Goal: Transaction & Acquisition: Purchase product/service

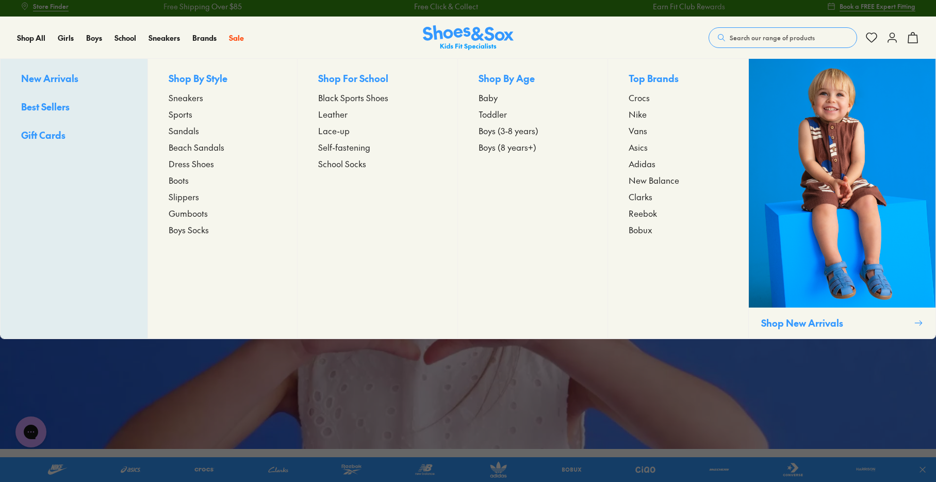
scroll to position [3, 0]
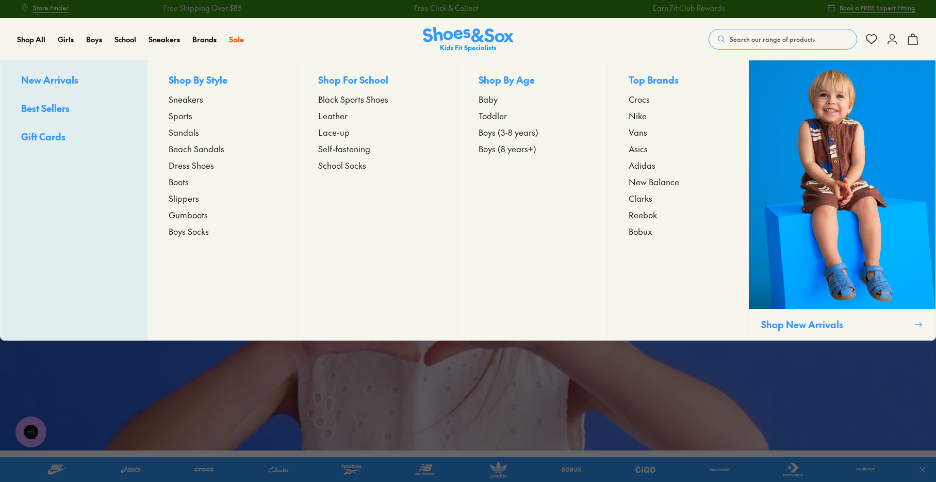
click at [183, 128] on span "Sandals" at bounding box center [184, 132] width 30 height 12
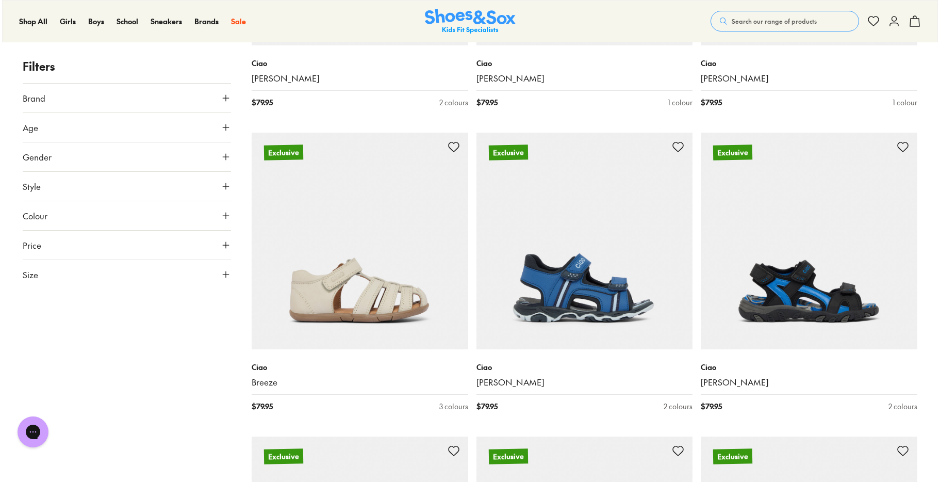
scroll to position [1607, 0]
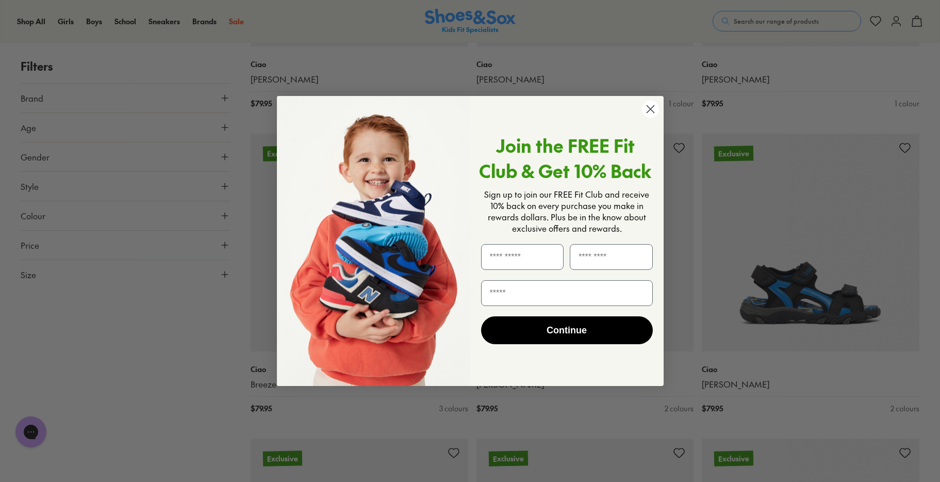
click at [653, 107] on icon "Close dialog" at bounding box center [650, 108] width 7 height 7
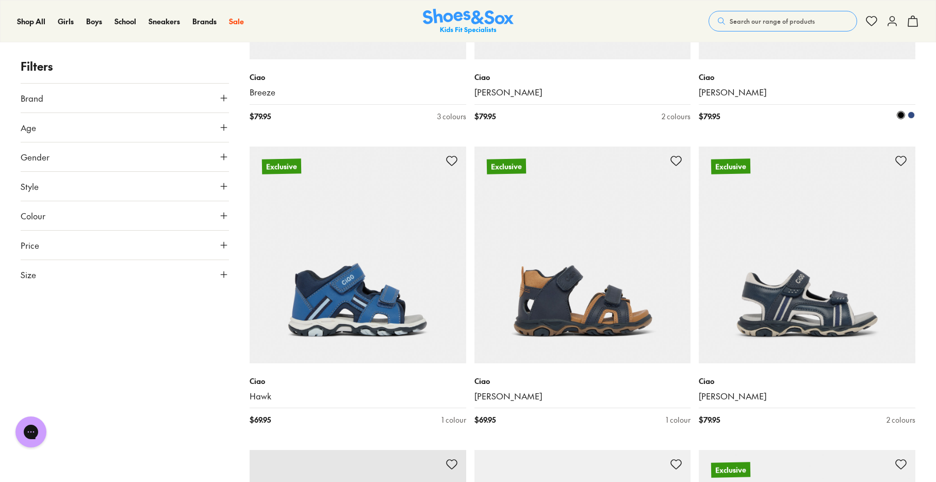
scroll to position [1930, 0]
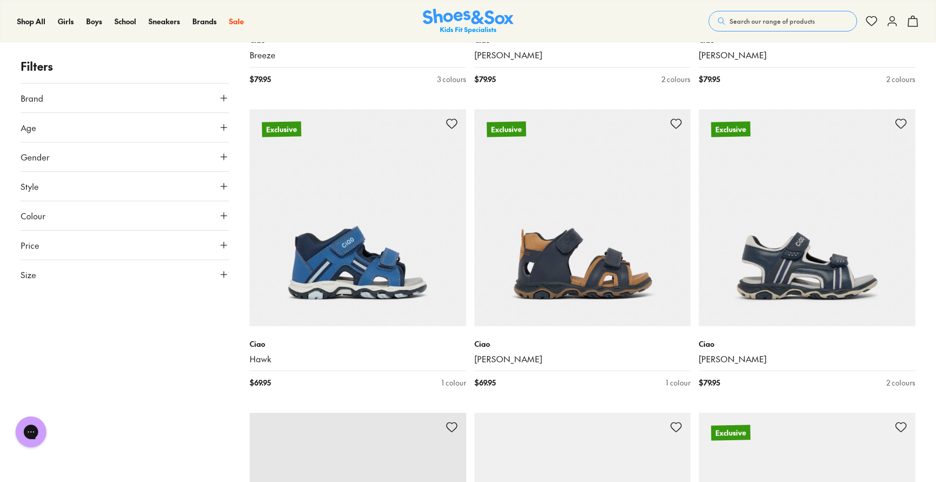
click at [114, 97] on button "Brand" at bounding box center [125, 98] width 208 height 29
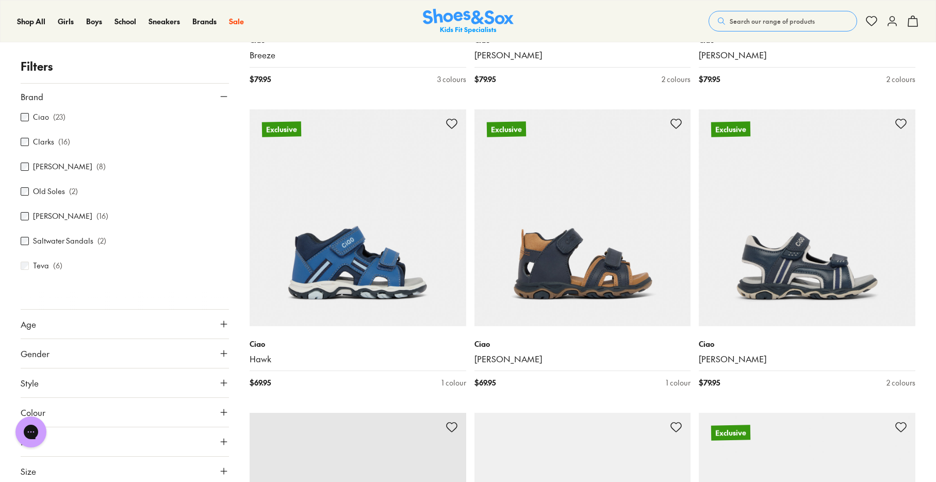
scroll to position [4, 0]
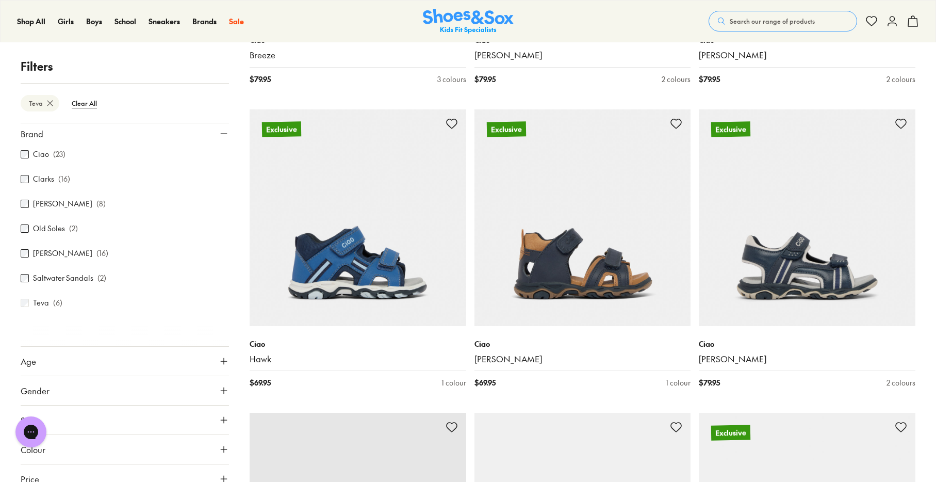
scroll to position [90, 0]
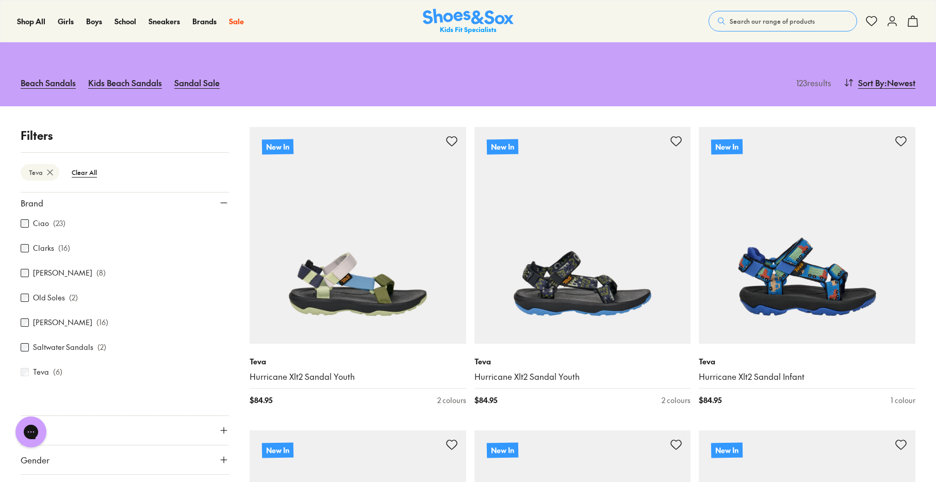
type input "***"
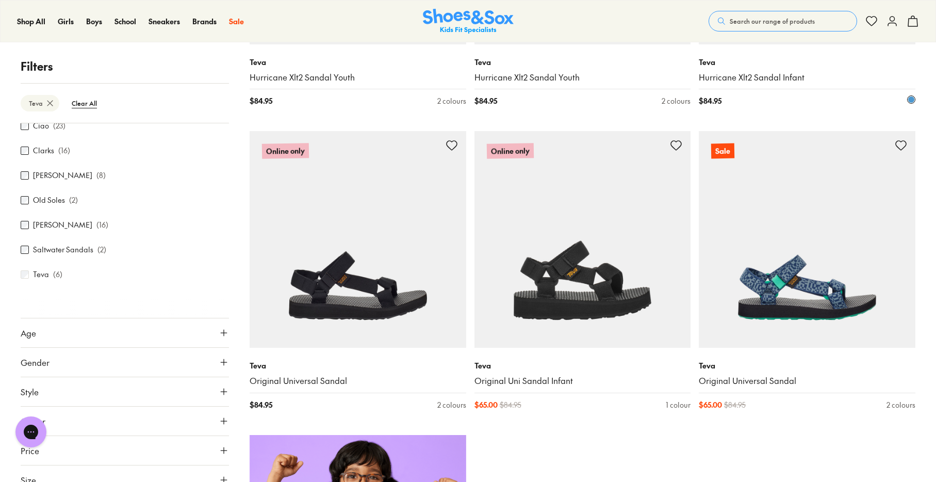
scroll to position [404, 0]
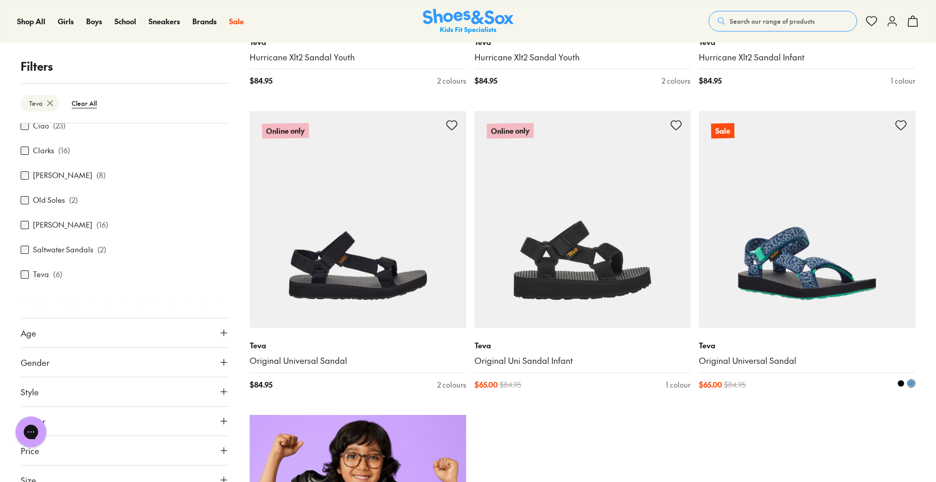
click at [826, 252] on img at bounding box center [807, 219] width 217 height 217
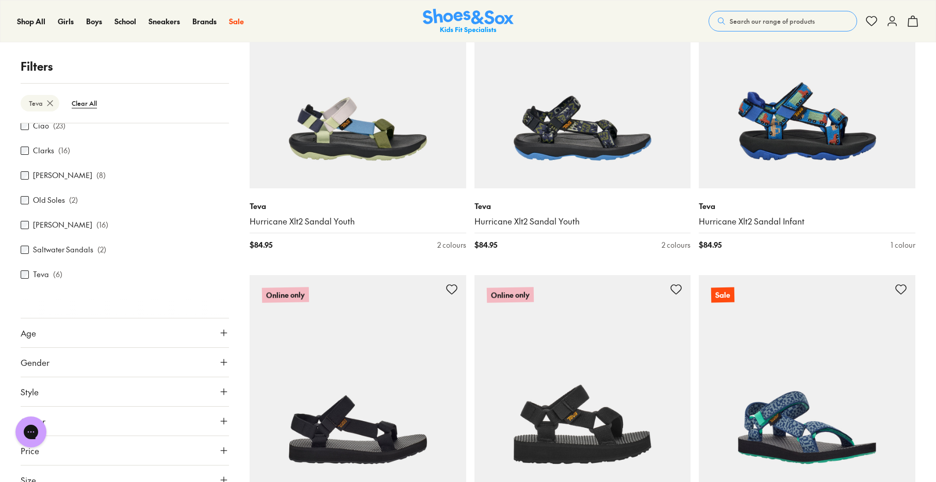
scroll to position [145, 0]
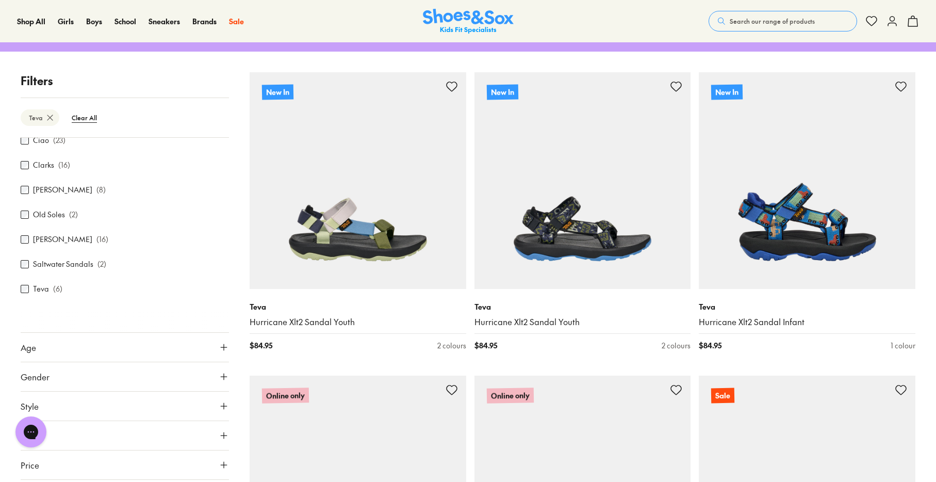
click at [735, 19] on span "Search our range of products" at bounding box center [772, 21] width 85 height 9
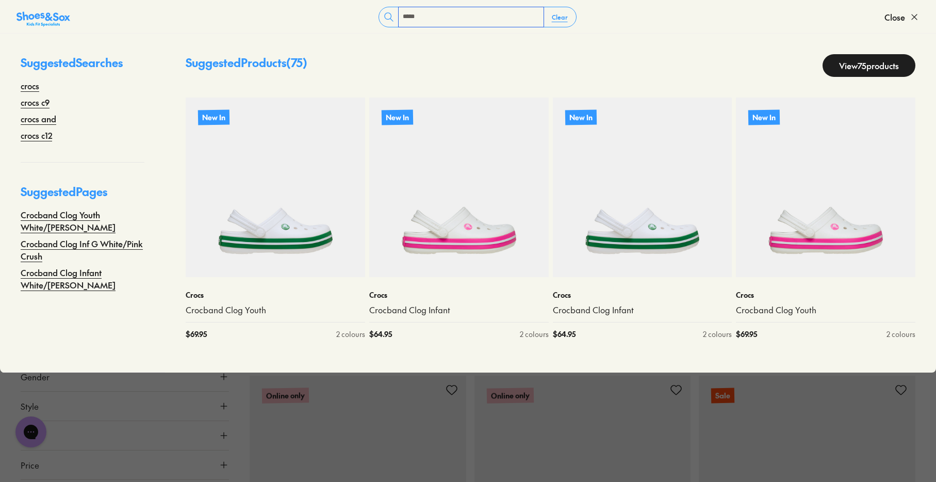
type input "*****"
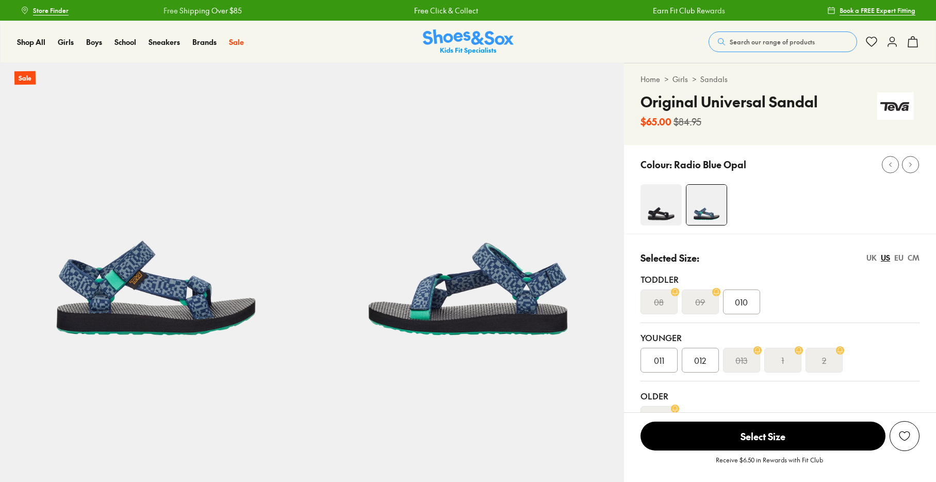
select select "*"
click at [658, 203] on img at bounding box center [661, 204] width 41 height 41
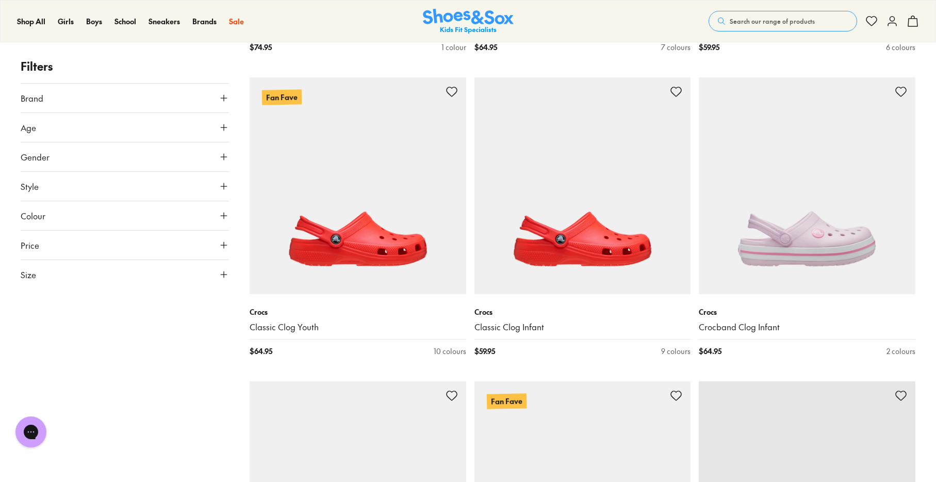
scroll to position [1600, 0]
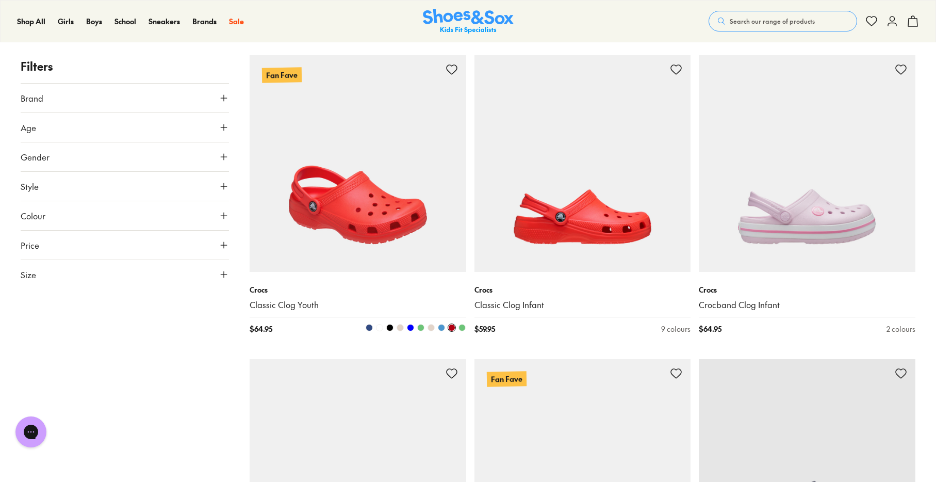
click at [364, 238] on img at bounding box center [358, 163] width 217 height 217
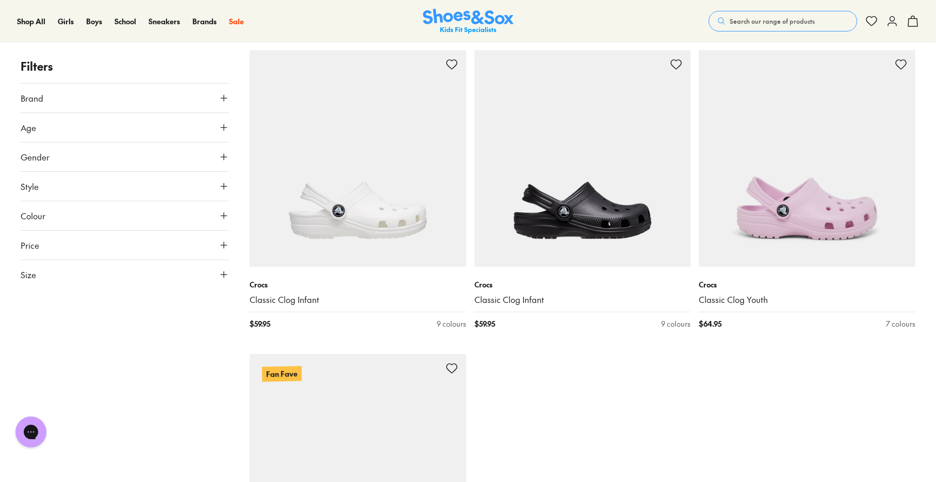
scroll to position [3764, 0]
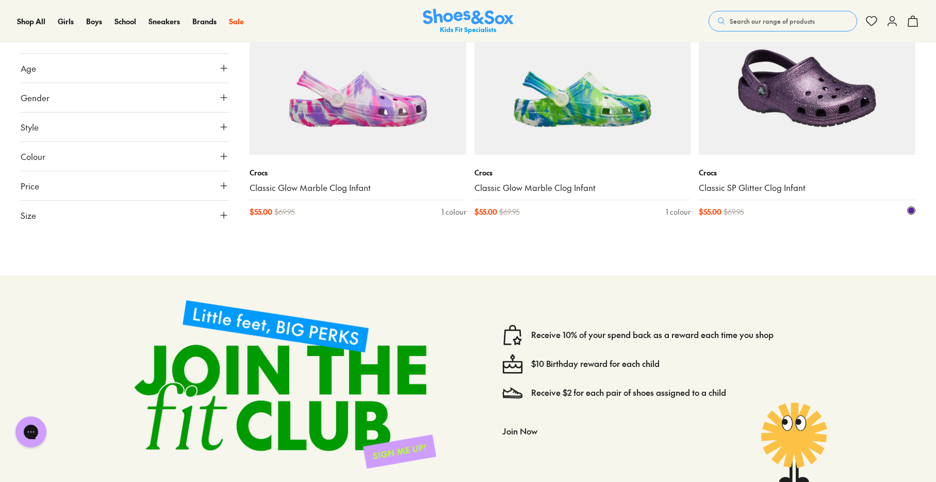
scroll to position [7503, 0]
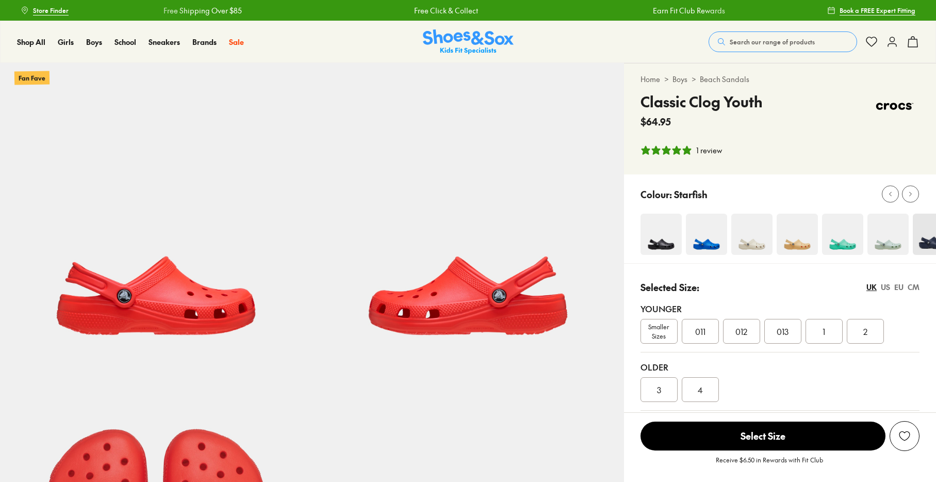
select select "*"
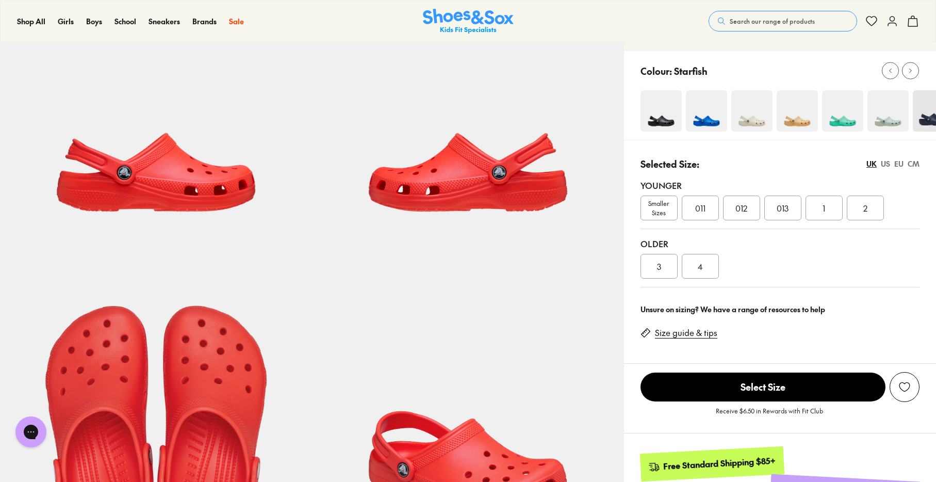
scroll to position [127, 0]
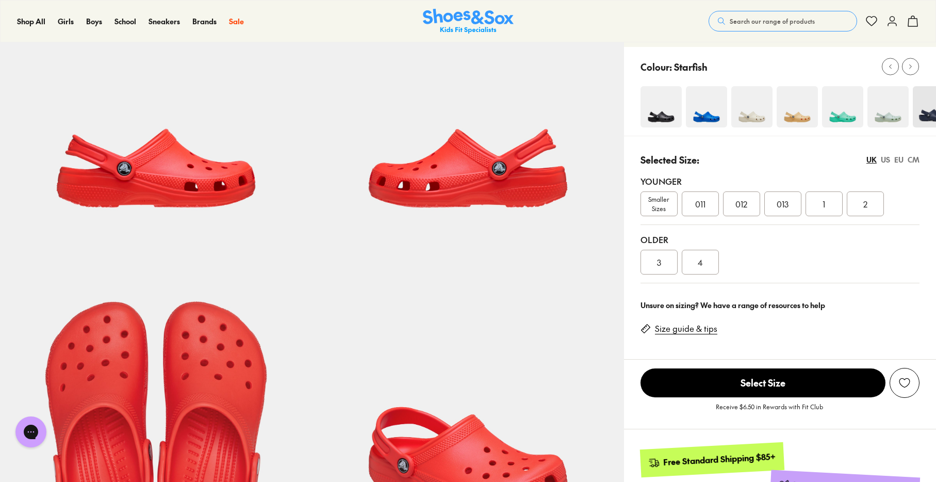
click at [714, 107] on img at bounding box center [706, 106] width 41 height 41
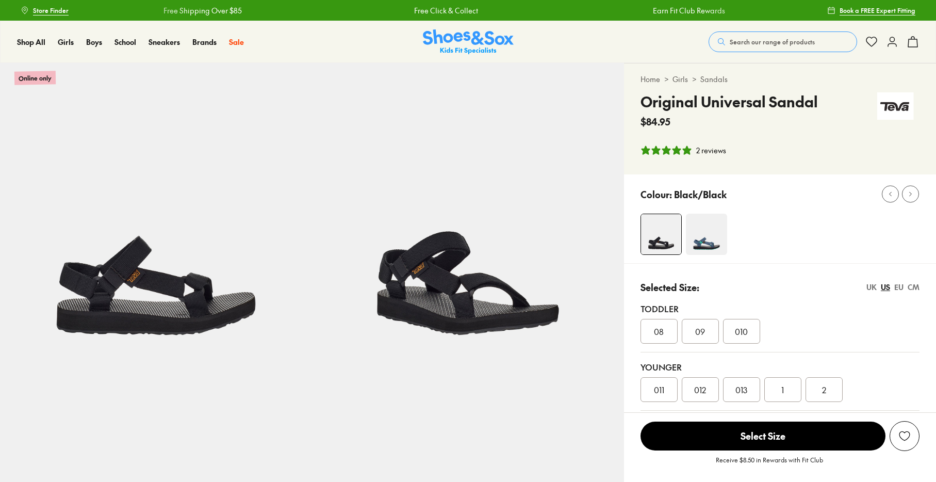
select select "*"
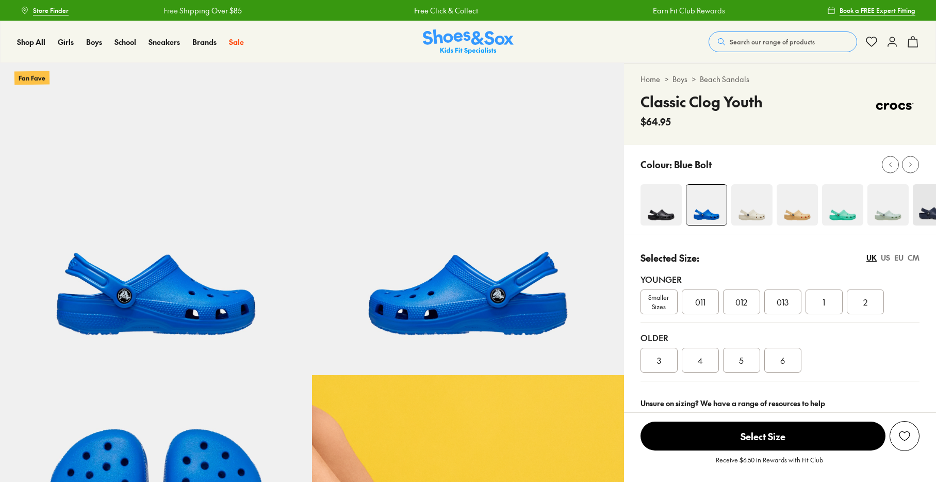
select select "*"
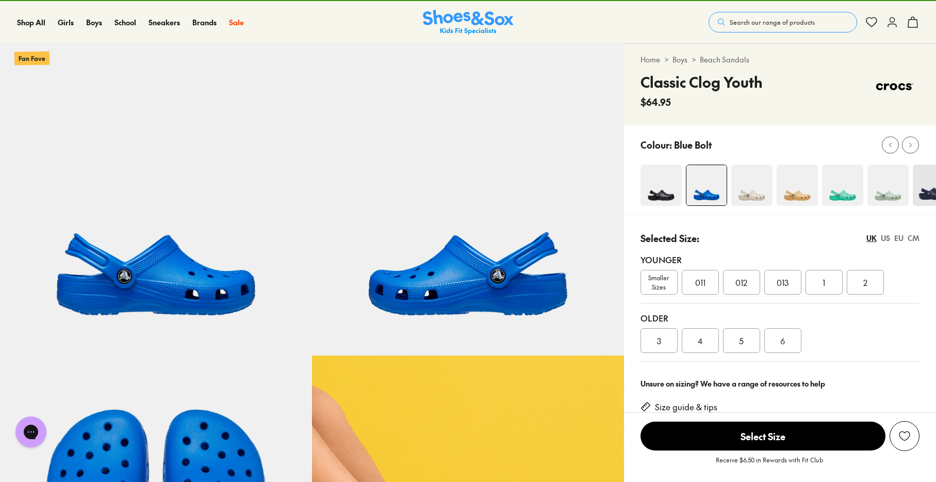
scroll to position [14, 0]
